Goal: Information Seeking & Learning: Learn about a topic

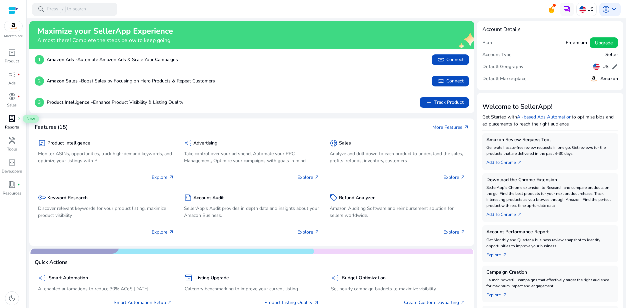
click at [14, 123] on div "lab_profile fiber_manual_record" at bounding box center [12, 118] width 19 height 11
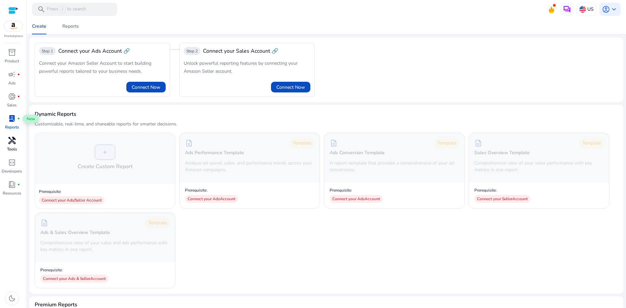
click at [13, 144] on span "handyman" at bounding box center [12, 140] width 8 height 8
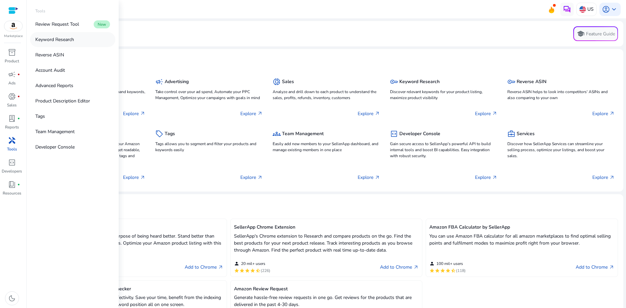
click at [66, 37] on p "Keyword Research" at bounding box center [54, 39] width 39 height 7
click at [8, 140] on span "handyman" at bounding box center [12, 140] width 8 height 8
click at [63, 44] on link "Keyword Research" at bounding box center [72, 39] width 85 height 15
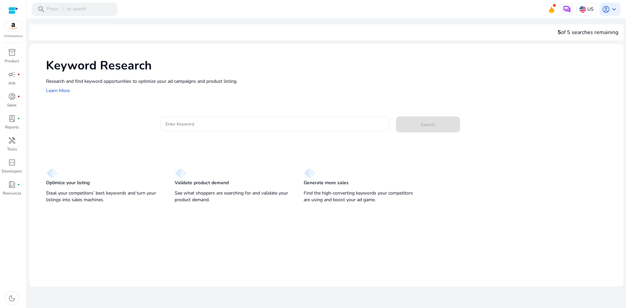
click at [186, 126] on input "Enter Keyword" at bounding box center [275, 123] width 218 height 7
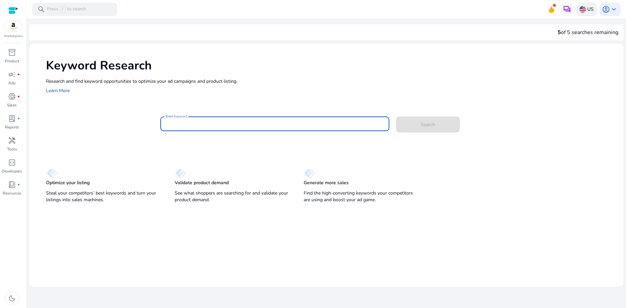
click at [590, 6] on p "US" at bounding box center [591, 9] width 6 height 12
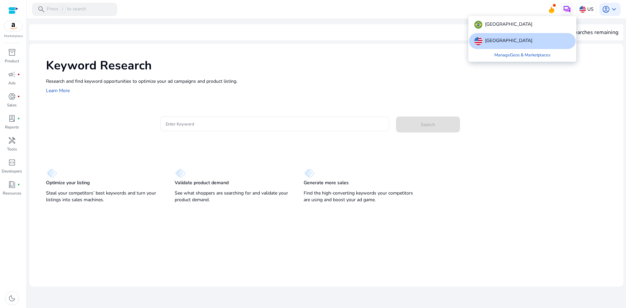
click at [505, 29] on div "[GEOGRAPHIC_DATA]" at bounding box center [522, 25] width 107 height 16
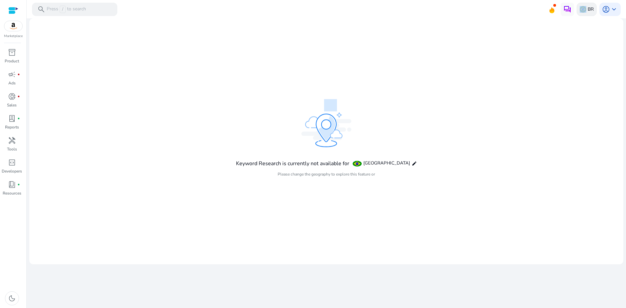
click at [587, 9] on div "BR" at bounding box center [587, 9] width 20 height 13
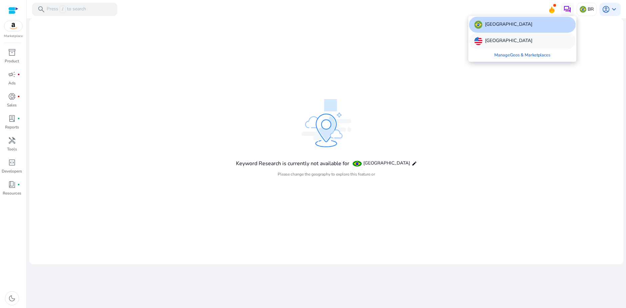
click at [516, 43] on div "[GEOGRAPHIC_DATA]" at bounding box center [522, 41] width 107 height 16
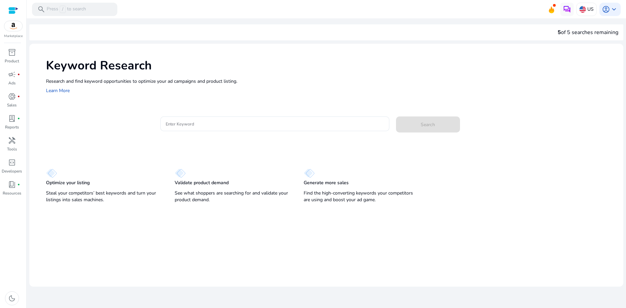
click at [217, 98] on div "Keyword Research Research and find keyword opportunities to optimize your [PERS…" at bounding box center [326, 76] width 594 height 64
click at [194, 118] on div at bounding box center [275, 123] width 218 height 15
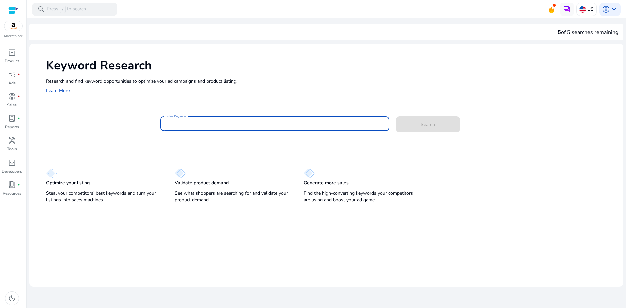
click at [190, 122] on input "Enter Keyword" at bounding box center [275, 123] width 218 height 7
type input "**********"
click at [406, 123] on span at bounding box center [428, 124] width 64 height 16
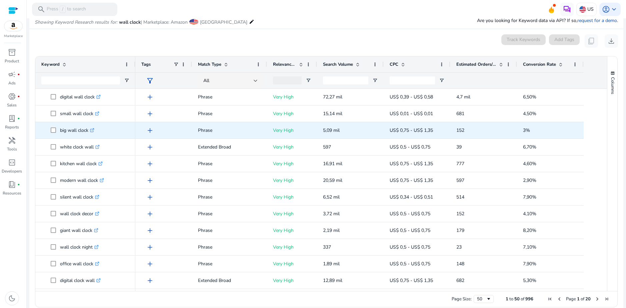
scroll to position [79, 0]
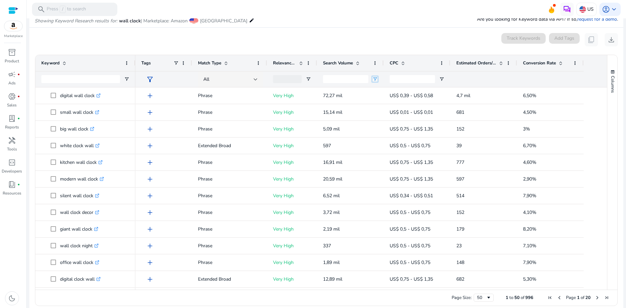
click at [376, 80] on span "Open Filter Menu" at bounding box center [374, 78] width 5 height 5
click at [395, 92] on div "Equals" at bounding box center [399, 91] width 41 height 5
click at [392, 104] on input "Filter from value" at bounding box center [401, 102] width 52 height 8
type input "***"
click at [388, 112] on input "Filter to Value" at bounding box center [401, 113] width 52 height 8
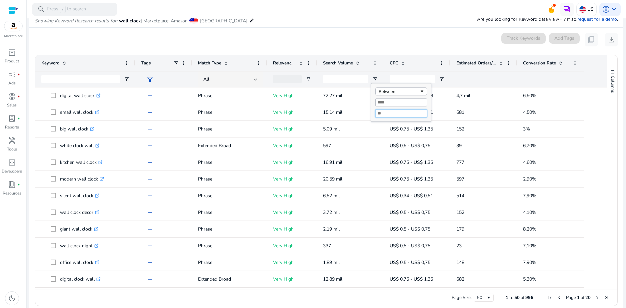
type input "*"
type input "*****"
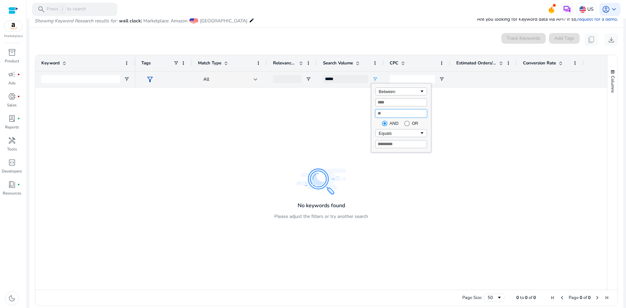
type input "****"
type input "********"
type input "****"
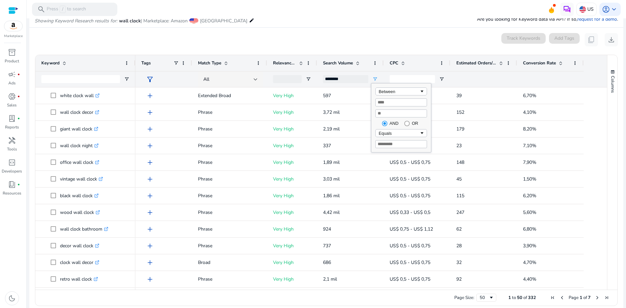
click at [360, 32] on mat-card "0 keyword(s) selected Track Keywords Add Tags content_copy download 1 to 50 of …" at bounding box center [326, 171] width 594 height 287
click at [377, 77] on span "Open Filter Menu" at bounding box center [374, 78] width 5 height 5
click at [373, 78] on span "Open Filter Menu" at bounding box center [374, 78] width 5 height 5
click at [361, 64] on div "Search Volume" at bounding box center [346, 63] width 47 height 13
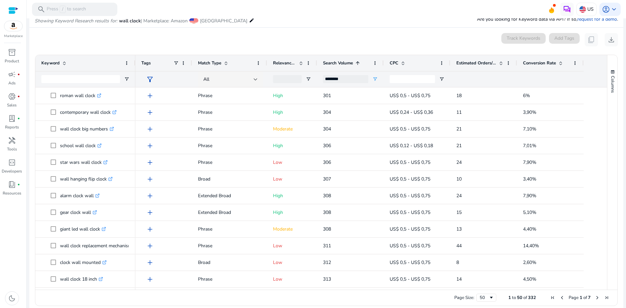
click at [360, 65] on span at bounding box center [357, 62] width 5 height 5
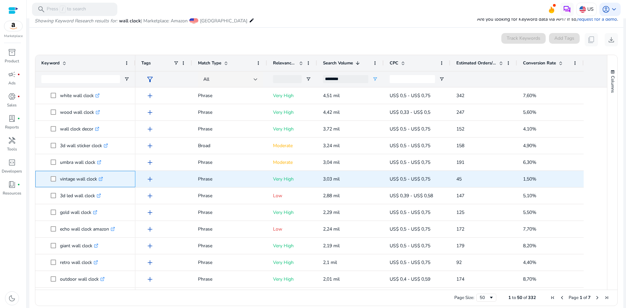
drag, startPoint x: 59, startPoint y: 178, endPoint x: 99, endPoint y: 178, distance: 40.4
click at [99, 178] on span "vintage wall clock .st0{fill:#2c8af8}" at bounding box center [90, 179] width 79 height 14
copy span "vintage wall clock"
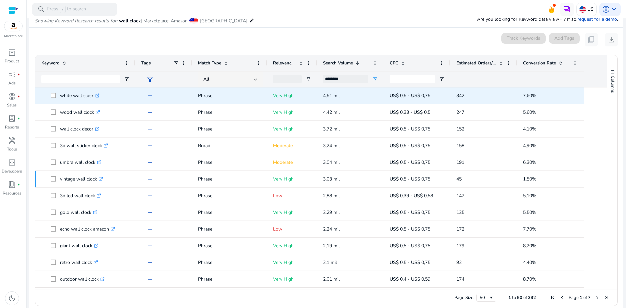
scroll to position [0, 0]
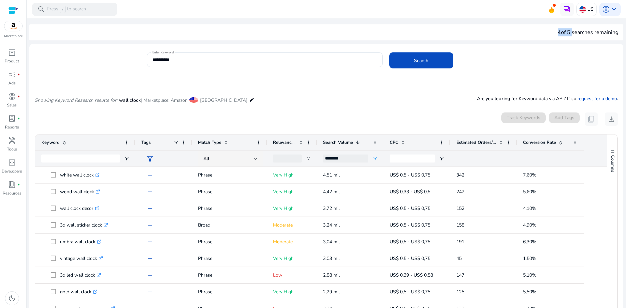
drag, startPoint x: 556, startPoint y: 31, endPoint x: 569, endPoint y: 31, distance: 13.4
click at [569, 31] on div "4 of 5 searches remaining" at bounding box center [588, 32] width 61 height 8
click at [563, 55] on div "**********" at bounding box center [382, 63] width 471 height 22
drag, startPoint x: 556, startPoint y: 32, endPoint x: 562, endPoint y: 35, distance: 6.7
click at [561, 34] on div "4 of 5 searches remaining" at bounding box center [326, 32] width 594 height 16
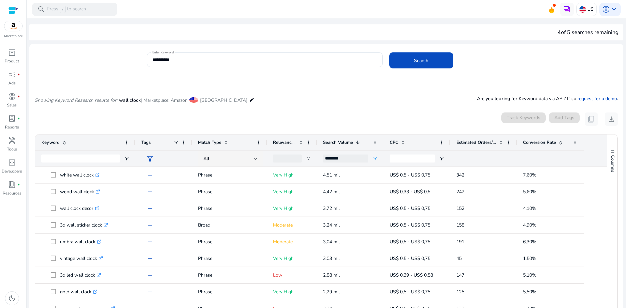
click at [568, 53] on div "**********" at bounding box center [382, 63] width 471 height 22
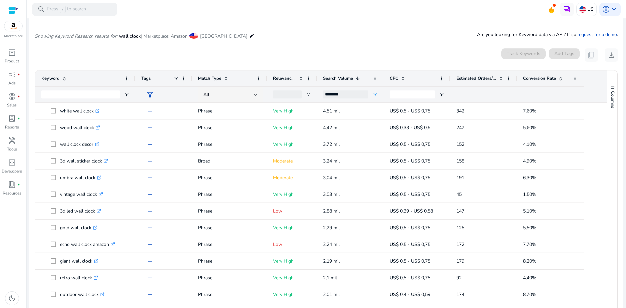
scroll to position [67, 0]
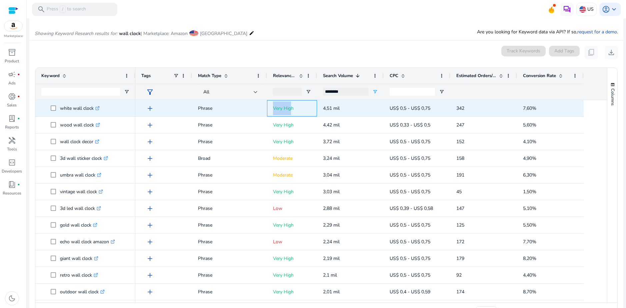
drag, startPoint x: 274, startPoint y: 109, endPoint x: 291, endPoint y: 113, distance: 17.7
click at [291, 113] on p "Very High" at bounding box center [292, 108] width 38 height 14
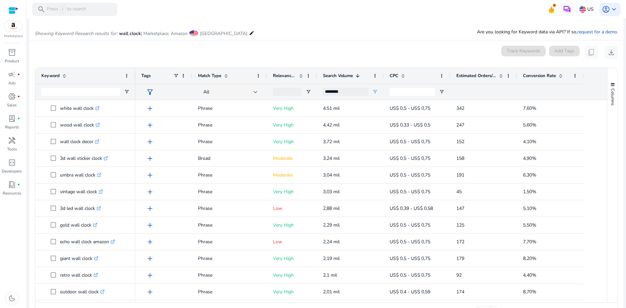
click at [304, 35] on div "Showing Keyword Research results for: wall clock | Marketplace: Amazon [GEOGRAP…" at bounding box center [326, 26] width 594 height 27
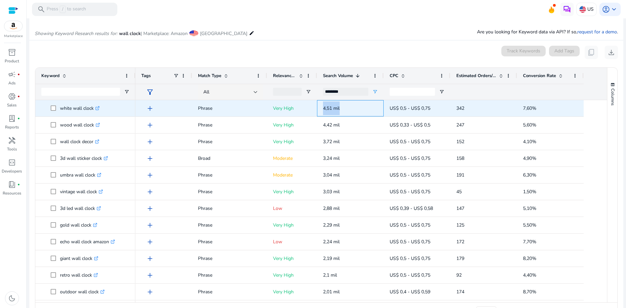
drag, startPoint x: 322, startPoint y: 108, endPoint x: 341, endPoint y: 111, distance: 18.6
click at [341, 111] on div "4,51 mil" at bounding box center [350, 108] width 67 height 16
click at [333, 112] on p "4,51 mil" at bounding box center [350, 108] width 55 height 14
drag, startPoint x: 321, startPoint y: 107, endPoint x: 341, endPoint y: 111, distance: 20.1
click at [341, 111] on div "4,51 mil" at bounding box center [350, 108] width 67 height 16
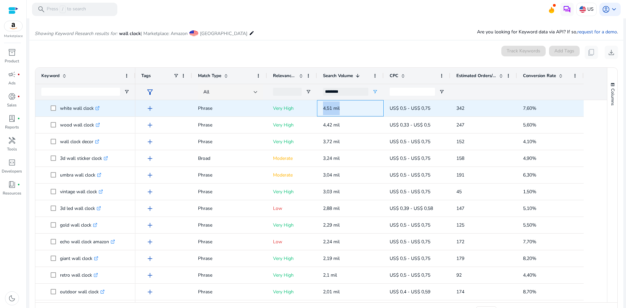
click at [332, 111] on span "4,51 mil" at bounding box center [331, 108] width 17 height 6
drag, startPoint x: 321, startPoint y: 107, endPoint x: 342, endPoint y: 111, distance: 21.1
click at [342, 111] on div "4,51 mil" at bounding box center [350, 108] width 67 height 16
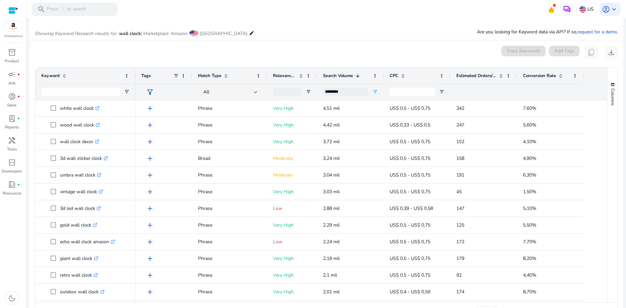
drag, startPoint x: 340, startPoint y: 39, endPoint x: 341, endPoint y: 57, distance: 18.0
click at [340, 39] on div "Showing Keyword Research results for: wall clock | Marketplace: Amazon [GEOGRAP…" at bounding box center [326, 26] width 594 height 27
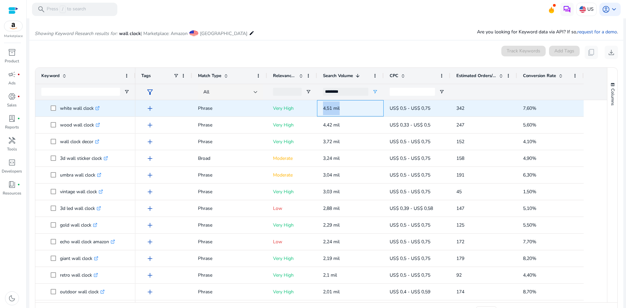
drag, startPoint x: 323, startPoint y: 111, endPoint x: 342, endPoint y: 112, distance: 18.7
click at [342, 112] on div "4,51 mil" at bounding box center [350, 108] width 67 height 16
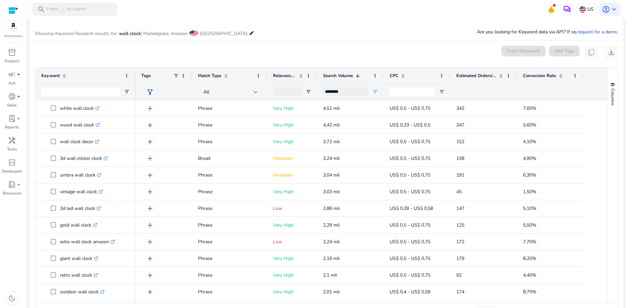
click at [351, 40] on mat-card "0 keyword(s) selected Track Keywords Add Tags content_copy download Press SPACE…" at bounding box center [326, 183] width 594 height 287
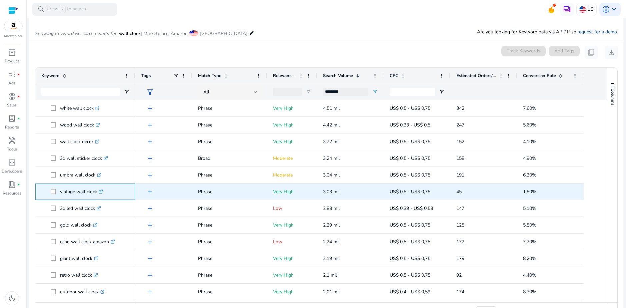
drag, startPoint x: 62, startPoint y: 192, endPoint x: 101, endPoint y: 193, distance: 38.7
click at [101, 193] on p "vintage wall clock .st0{fill:#2c8af8}" at bounding box center [81, 192] width 43 height 14
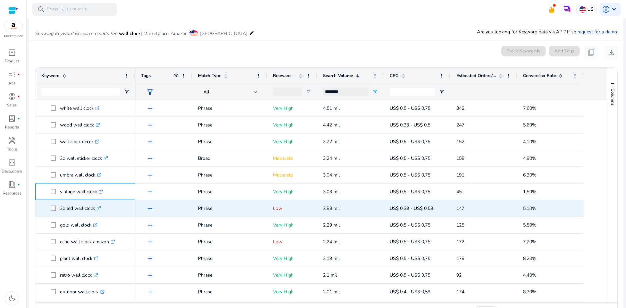
scroll to position [33, 0]
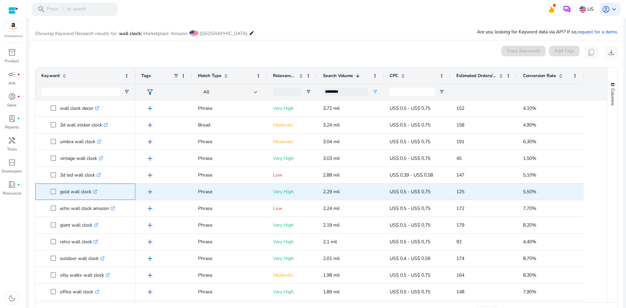
drag, startPoint x: 60, startPoint y: 190, endPoint x: 91, endPoint y: 192, distance: 31.7
click at [91, 192] on span "gold wall clock .st0{fill:#2c8af8}" at bounding box center [90, 192] width 79 height 14
copy span "gold wall clock"
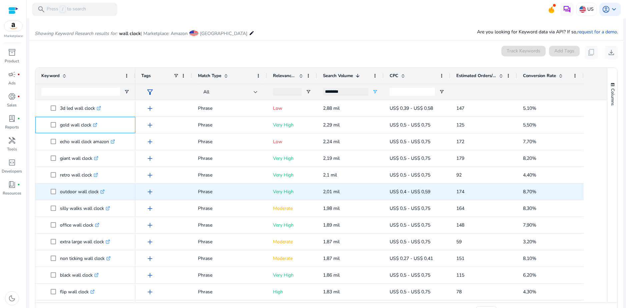
scroll to position [133, 0]
